Goal: Transaction & Acquisition: Download file/media

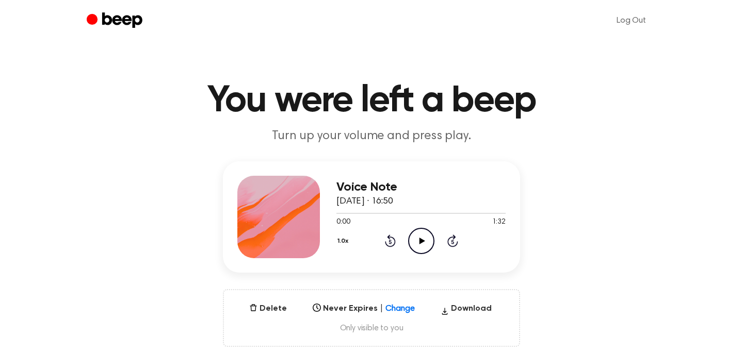
click at [427, 246] on icon "Play Audio" at bounding box center [421, 241] width 26 height 26
click at [459, 308] on button "Download" at bounding box center [465, 311] width 59 height 17
click at [451, 303] on button "Download" at bounding box center [465, 311] width 59 height 17
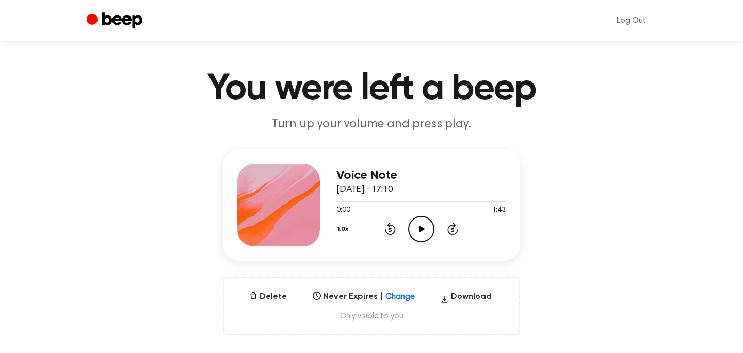
scroll to position [14, 0]
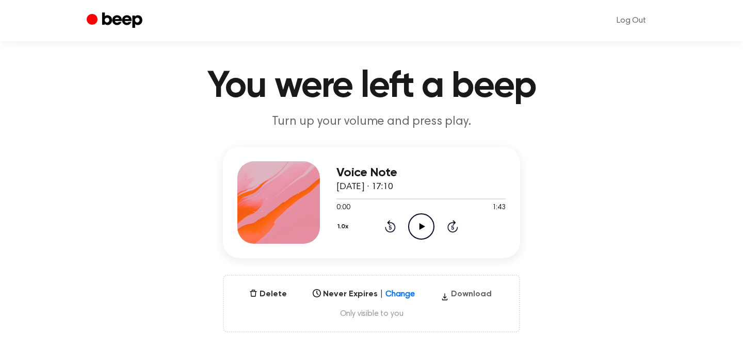
click at [457, 296] on button "Download" at bounding box center [465, 296] width 59 height 17
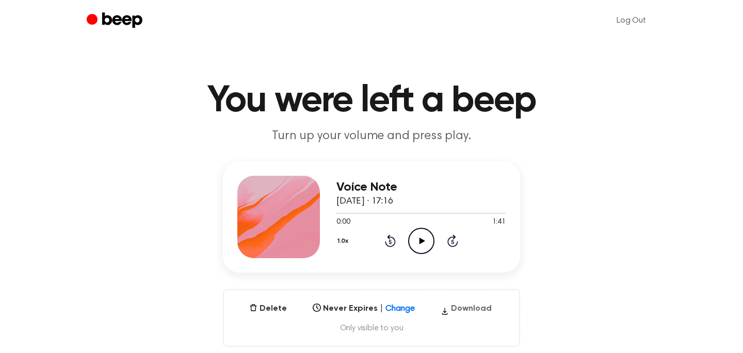
click at [453, 306] on button "Download" at bounding box center [465, 311] width 59 height 17
click at [423, 247] on icon "Play Audio" at bounding box center [421, 241] width 26 height 26
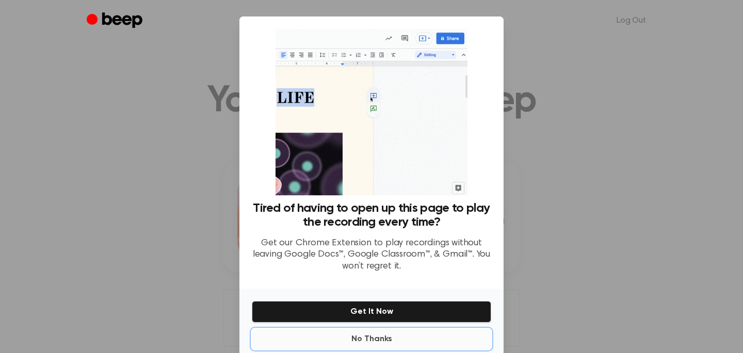
click at [368, 338] on button "No Thanks" at bounding box center [371, 339] width 239 height 21
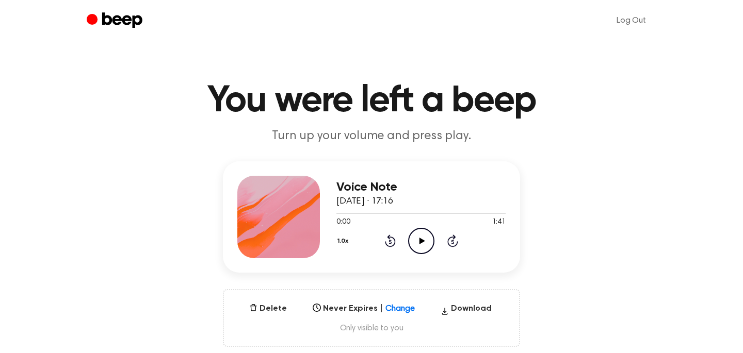
click at [426, 245] on icon "Play Audio" at bounding box center [421, 241] width 26 height 26
